Goal: Download file/media

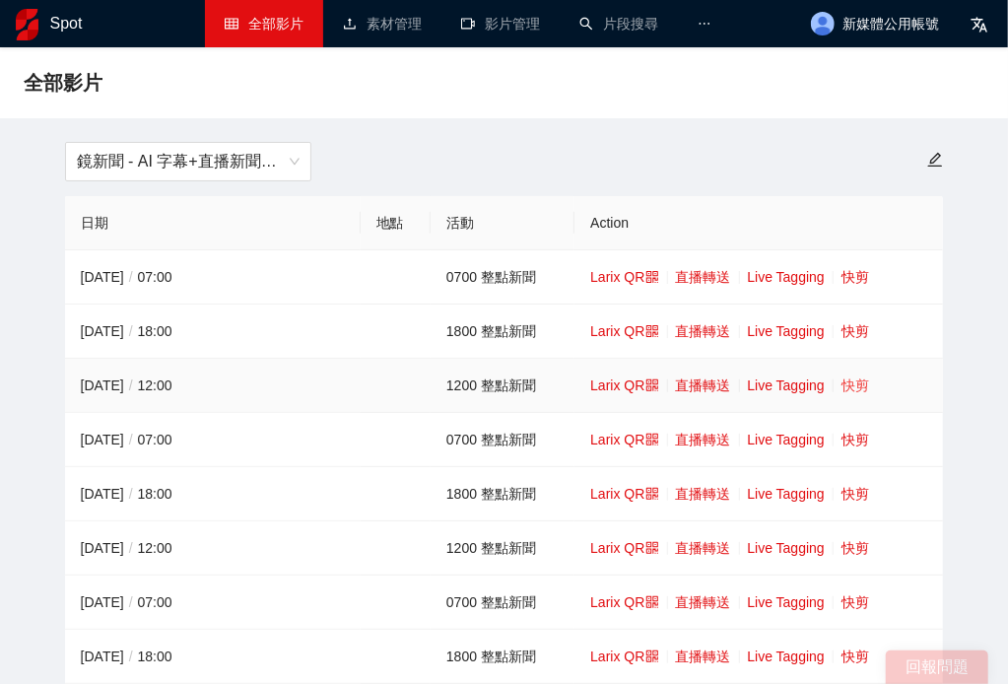
click at [864, 382] on link "快剪" at bounding box center [856, 385] width 28 height 16
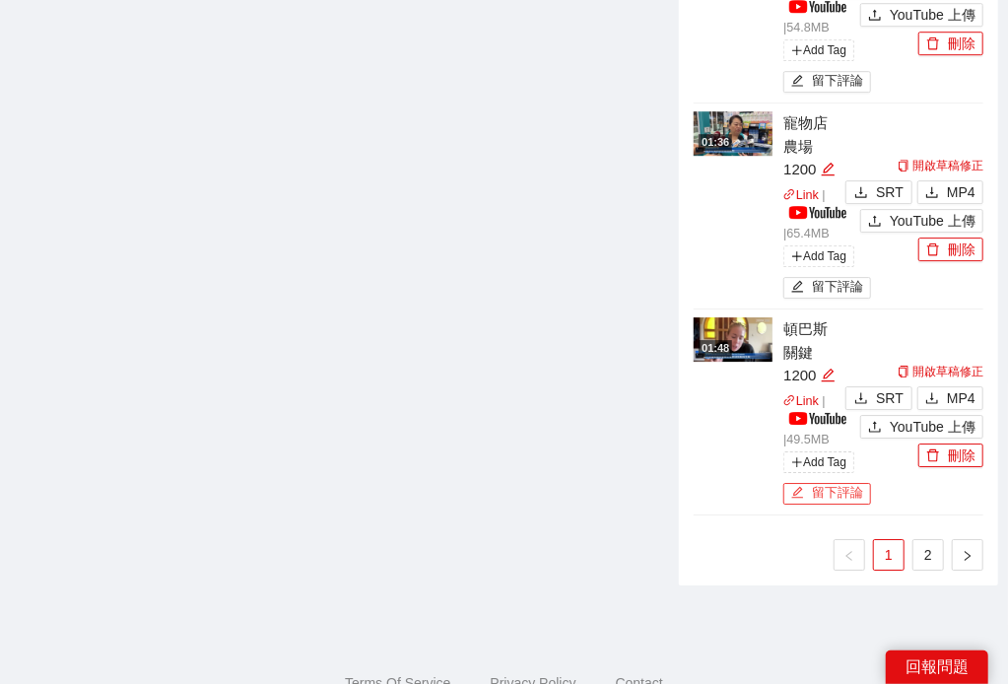
scroll to position [2439, 0]
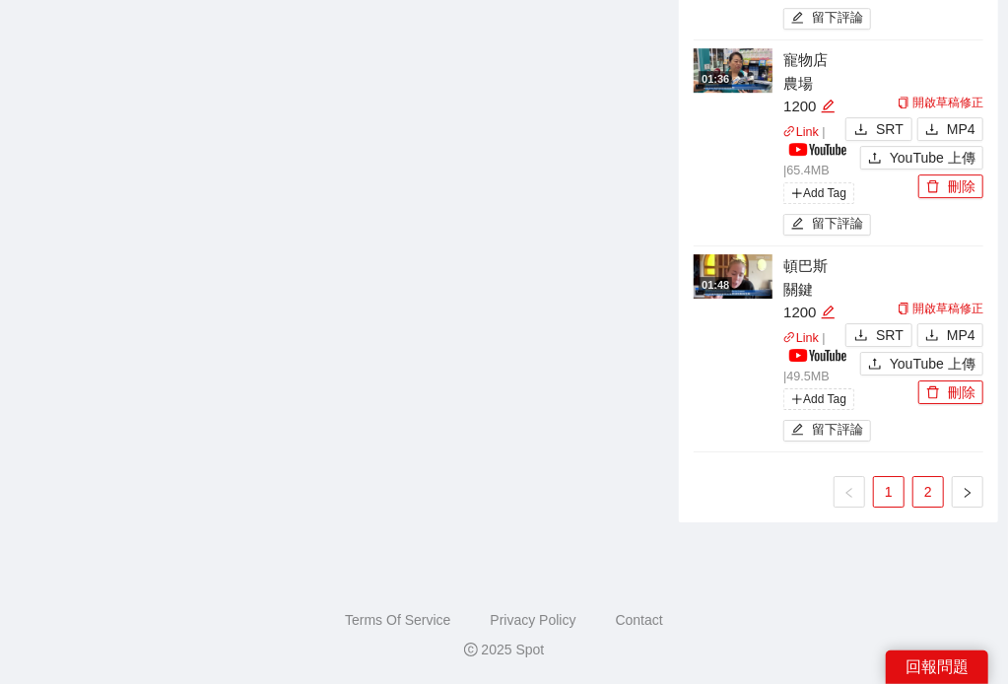
click at [915, 491] on link "2" at bounding box center [929, 492] width 30 height 30
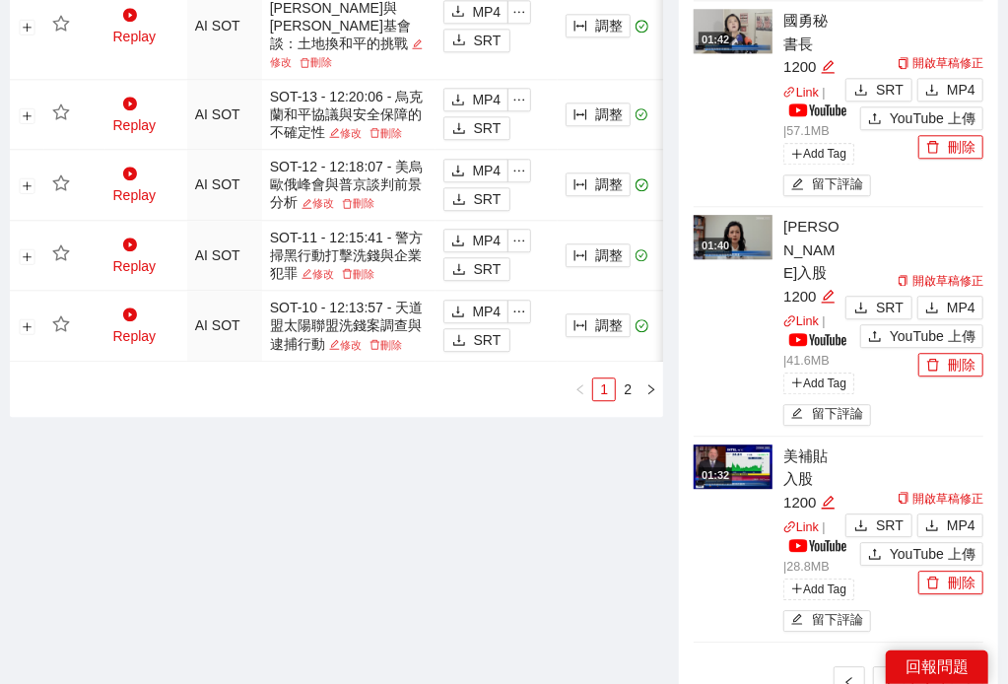
scroll to position [1792, 0]
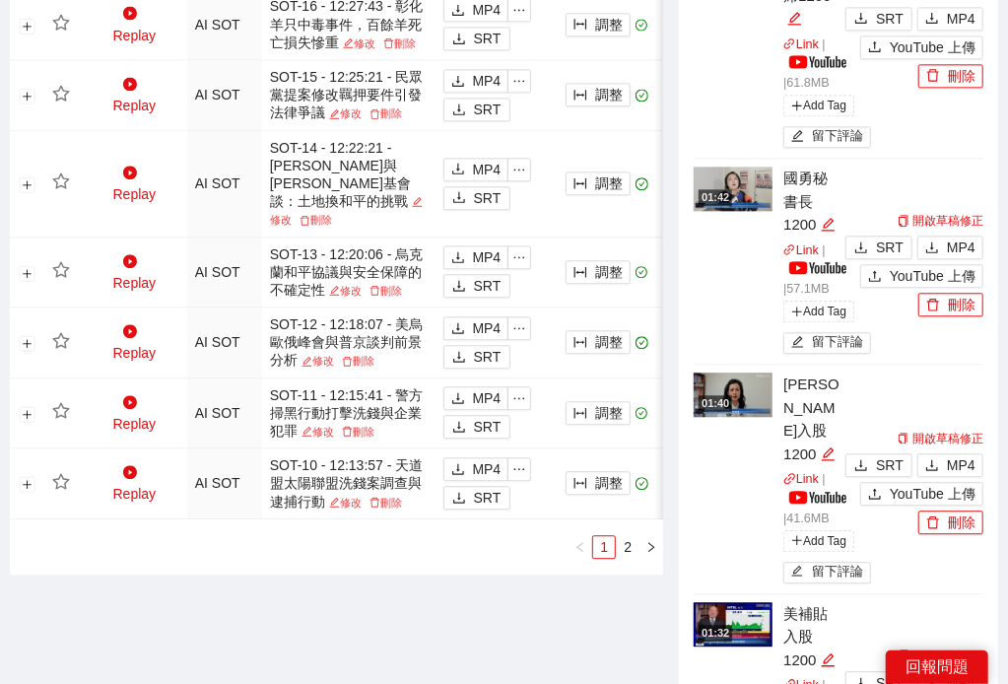
click at [973, 672] on span "MP4" at bounding box center [961, 683] width 29 height 22
click at [949, 454] on span "MP4" at bounding box center [961, 465] width 29 height 22
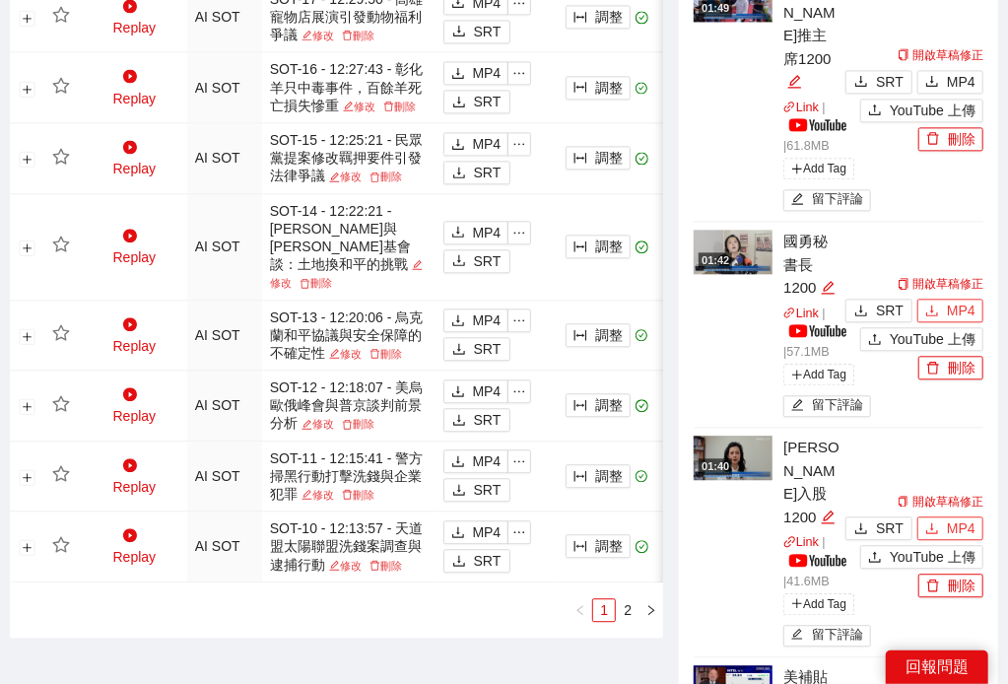
scroll to position [1609, 0]
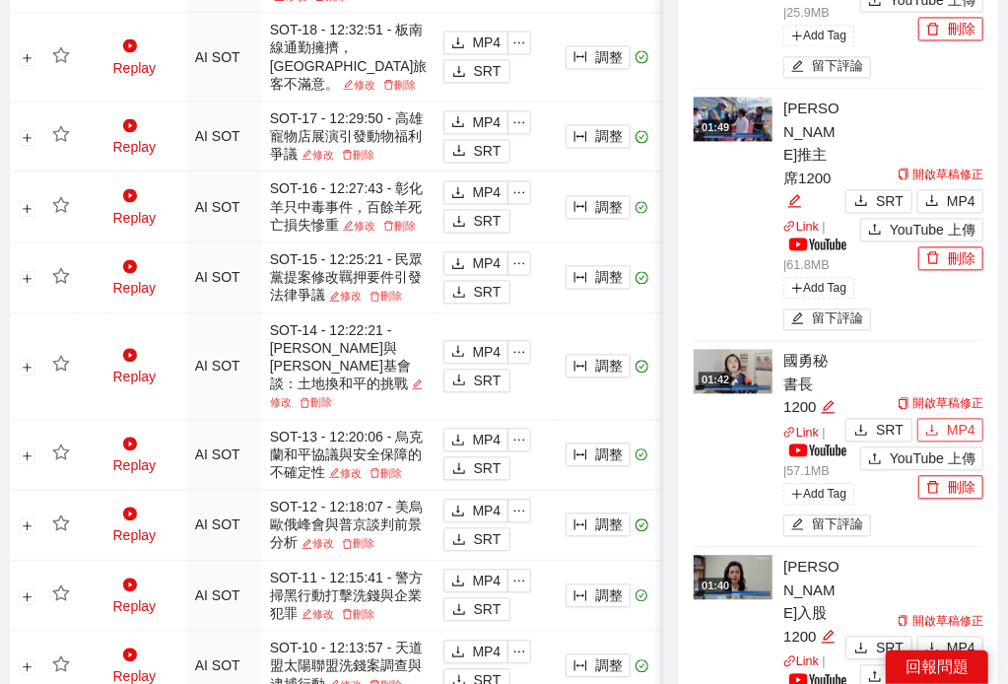
click at [949, 418] on button "MP4" at bounding box center [950, 430] width 66 height 24
click at [948, 190] on span "MP4" at bounding box center [961, 201] width 29 height 22
